Goal: Task Accomplishment & Management: Manage account settings

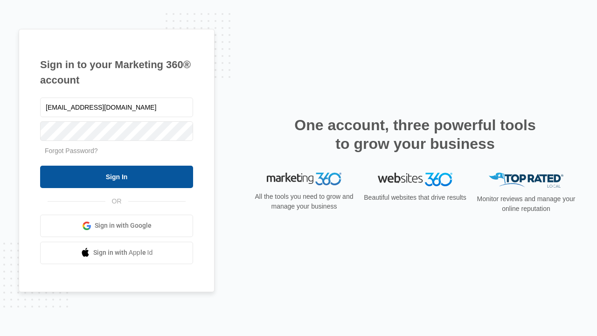
click at [117, 176] on input "Sign In" at bounding box center [116, 177] width 153 height 22
